Goal: Navigation & Orientation: Find specific page/section

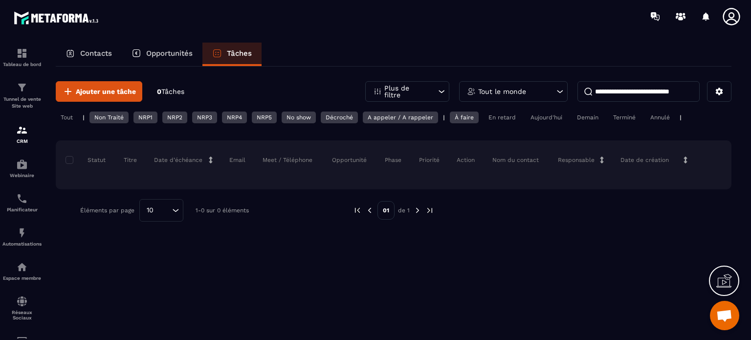
scroll to position [6396, 0]
click at [65, 118] on div "Tout" at bounding box center [67, 117] width 22 height 12
click at [104, 116] on div "Non Traité" at bounding box center [108, 117] width 39 height 12
click at [139, 116] on div "NRP1" at bounding box center [145, 117] width 24 height 12
click at [172, 120] on div "NRP2" at bounding box center [174, 117] width 25 height 12
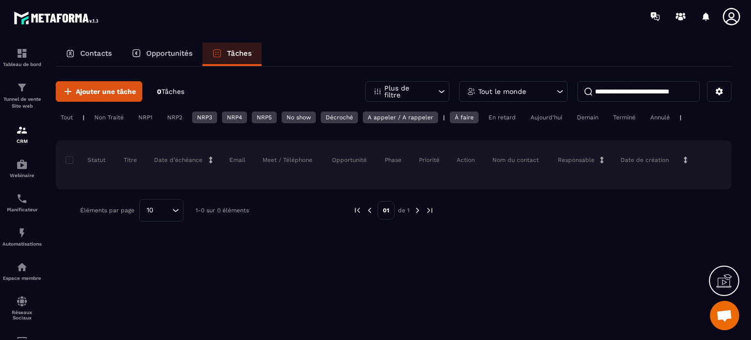
drag, startPoint x: 197, startPoint y: 115, endPoint x: 229, endPoint y: 117, distance: 31.8
click at [199, 115] on div "NRP3" at bounding box center [204, 117] width 25 height 12
click at [230, 115] on div "NRP4" at bounding box center [234, 117] width 25 height 12
click at [267, 116] on div "NRP5" at bounding box center [264, 117] width 25 height 12
click at [297, 116] on div "No show" at bounding box center [299, 117] width 34 height 12
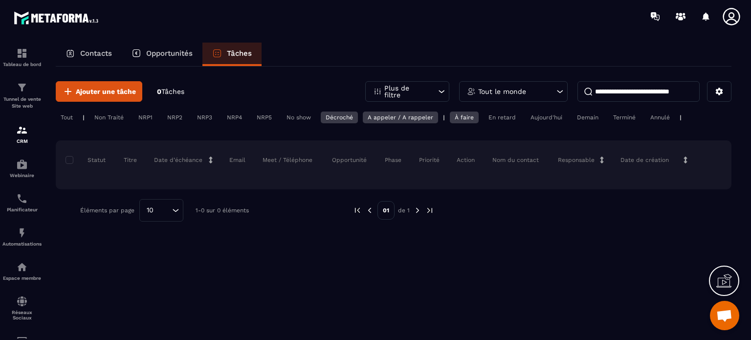
click at [329, 114] on div "Décroché" at bounding box center [339, 117] width 37 height 12
click at [372, 117] on div "A appeler / A rappeler" at bounding box center [400, 117] width 75 height 12
click at [456, 115] on div "À faire" at bounding box center [464, 117] width 29 height 12
click at [505, 113] on div "En retard" at bounding box center [501, 117] width 37 height 12
click at [388, 90] on p "Plus de filtre" at bounding box center [405, 92] width 43 height 14
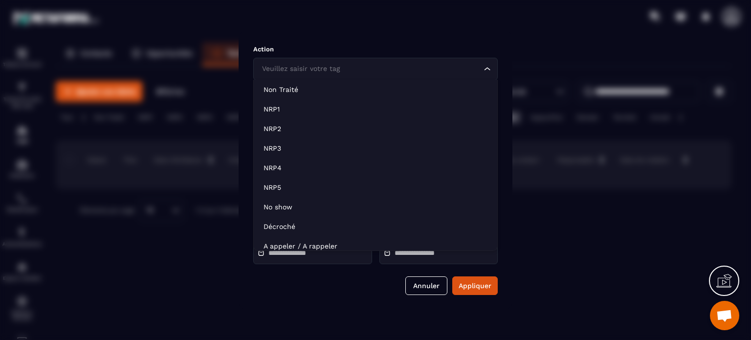
click at [485, 70] on icon "Search for option" at bounding box center [487, 69] width 10 height 10
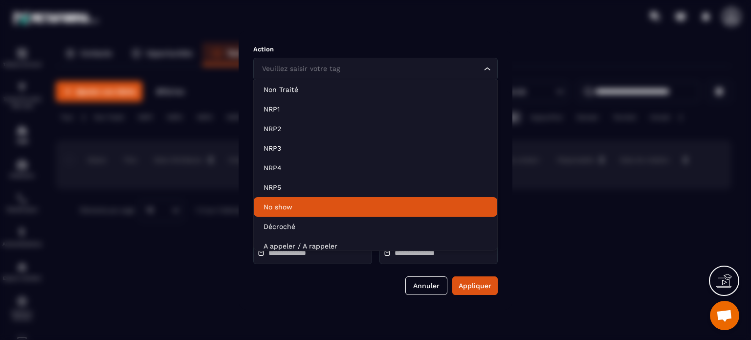
scroll to position [5, 0]
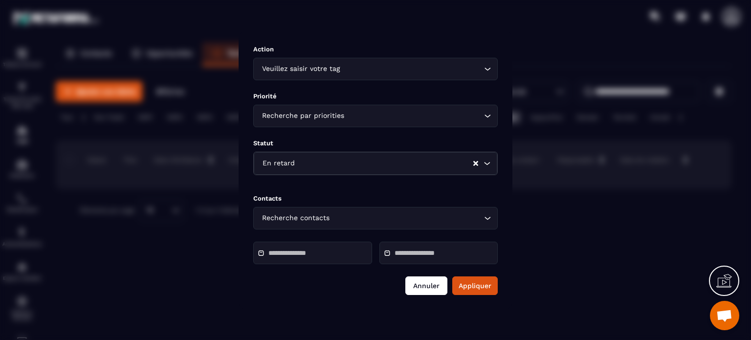
click at [418, 286] on button "Annuler" at bounding box center [426, 285] width 42 height 19
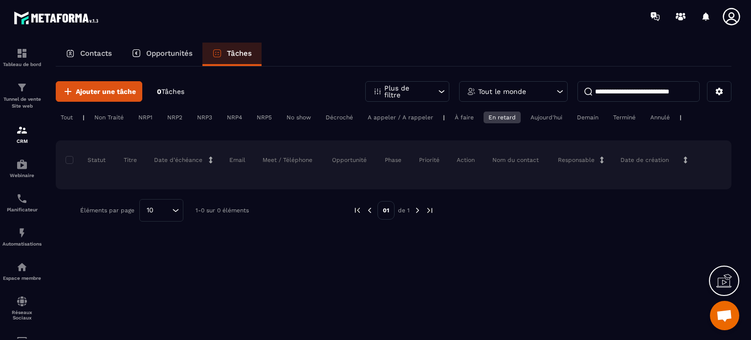
click at [165, 53] on p "Opportunités" at bounding box center [169, 53] width 46 height 9
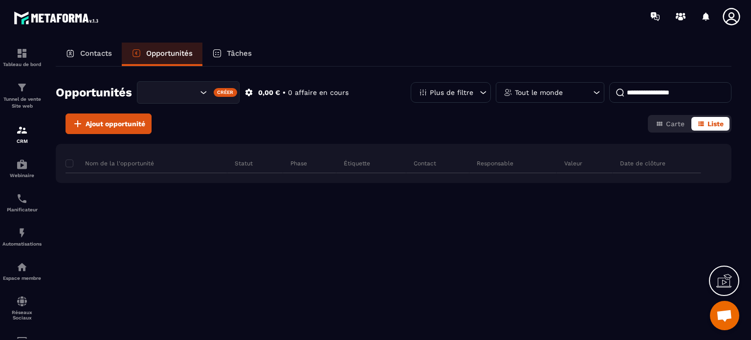
click at [97, 53] on p "Contacts" at bounding box center [96, 53] width 32 height 9
